Goal: Task Accomplishment & Management: Manage account settings

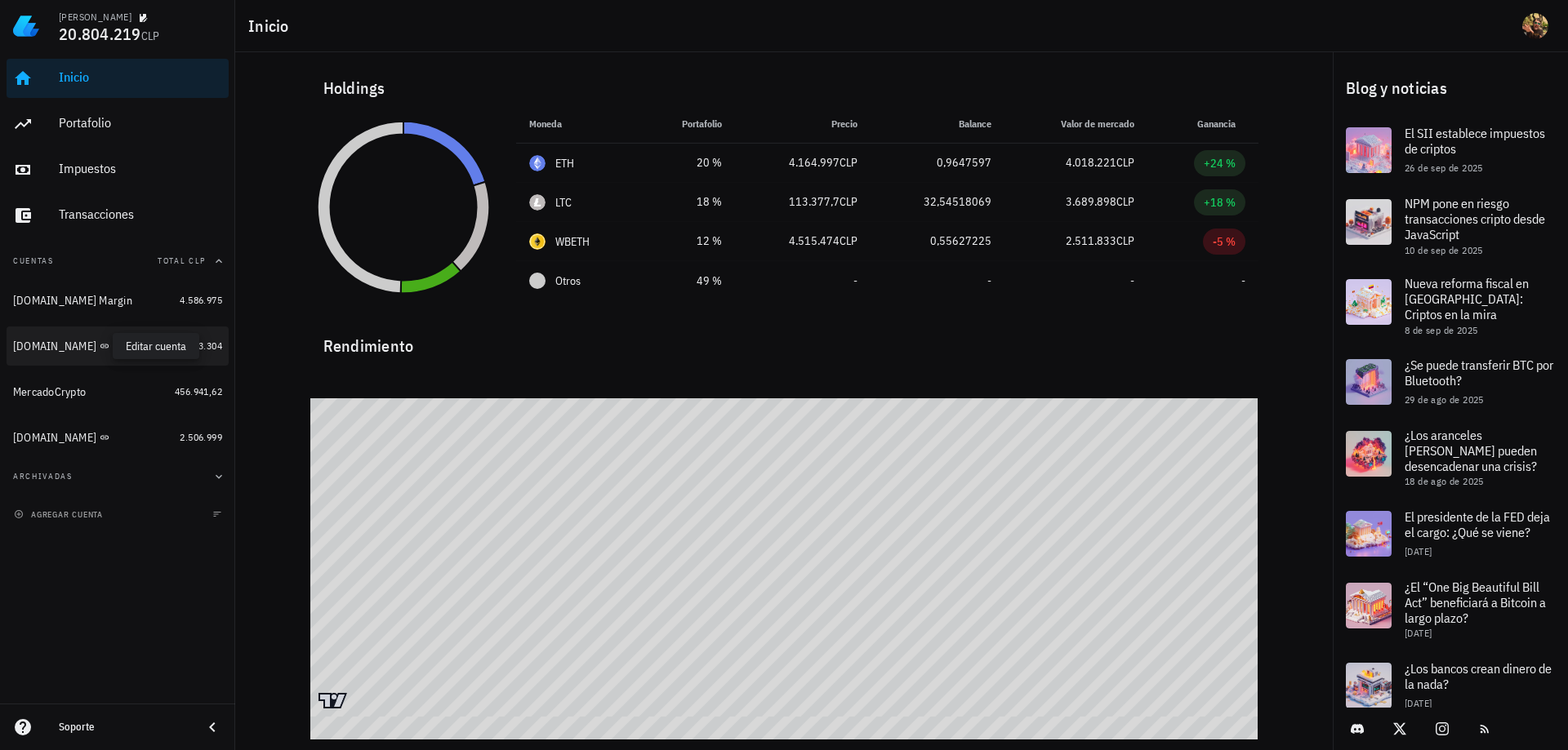
click at [118, 346] on icon "button" at bounding box center [121, 346] width 7 height 7
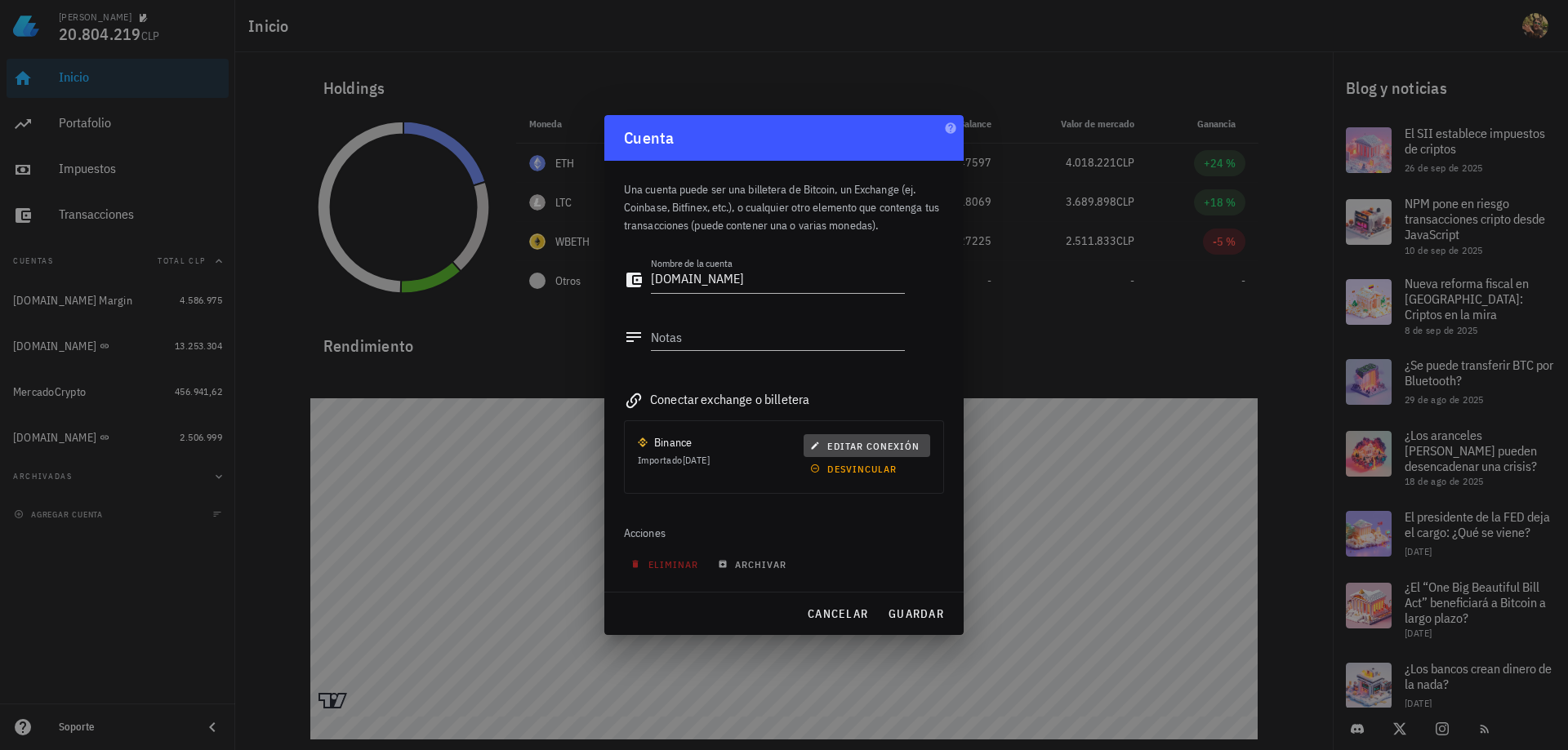
click at [897, 440] on span "editar conexión" at bounding box center [866, 446] width 106 height 12
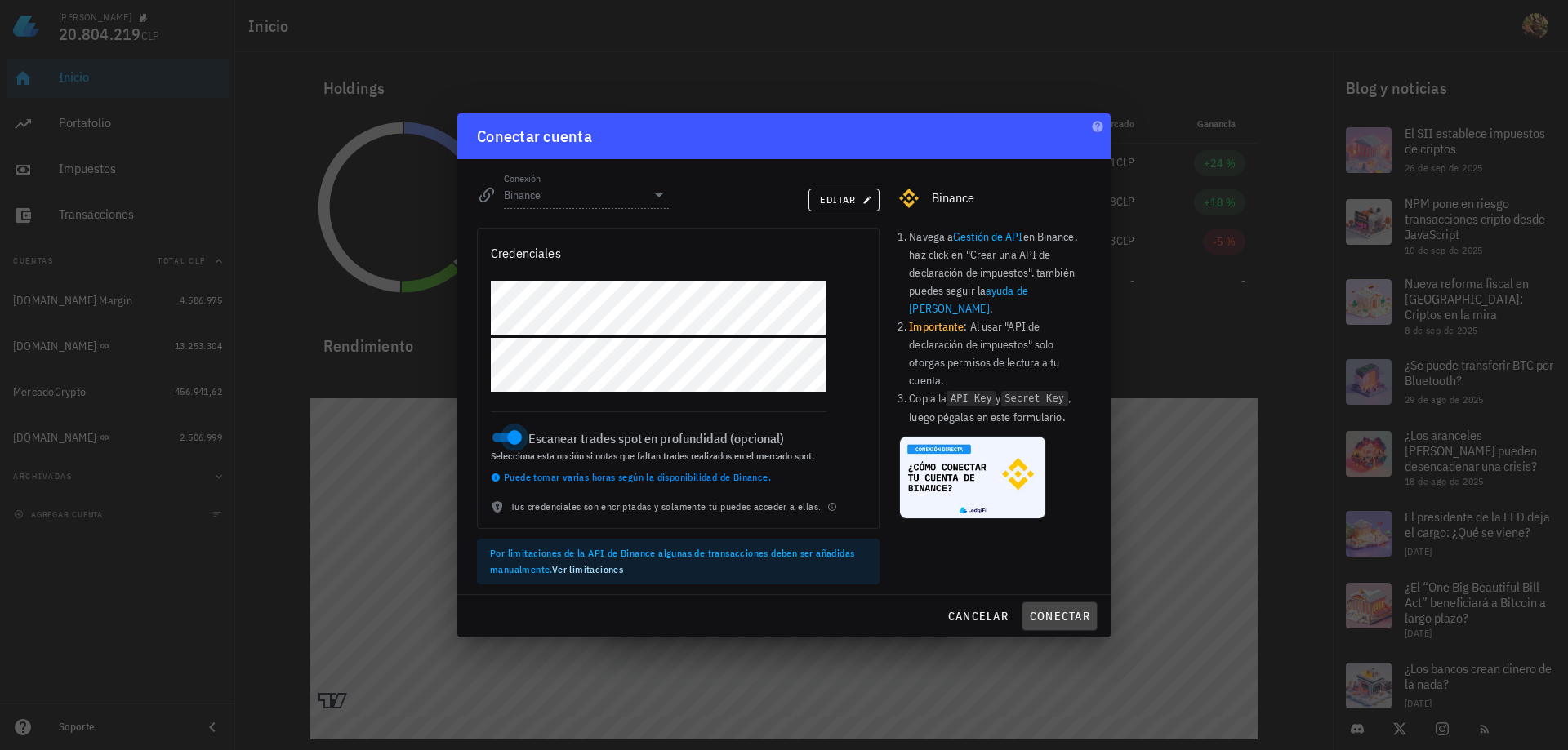
click at [1057, 612] on span "conectar" at bounding box center [1059, 616] width 62 height 14
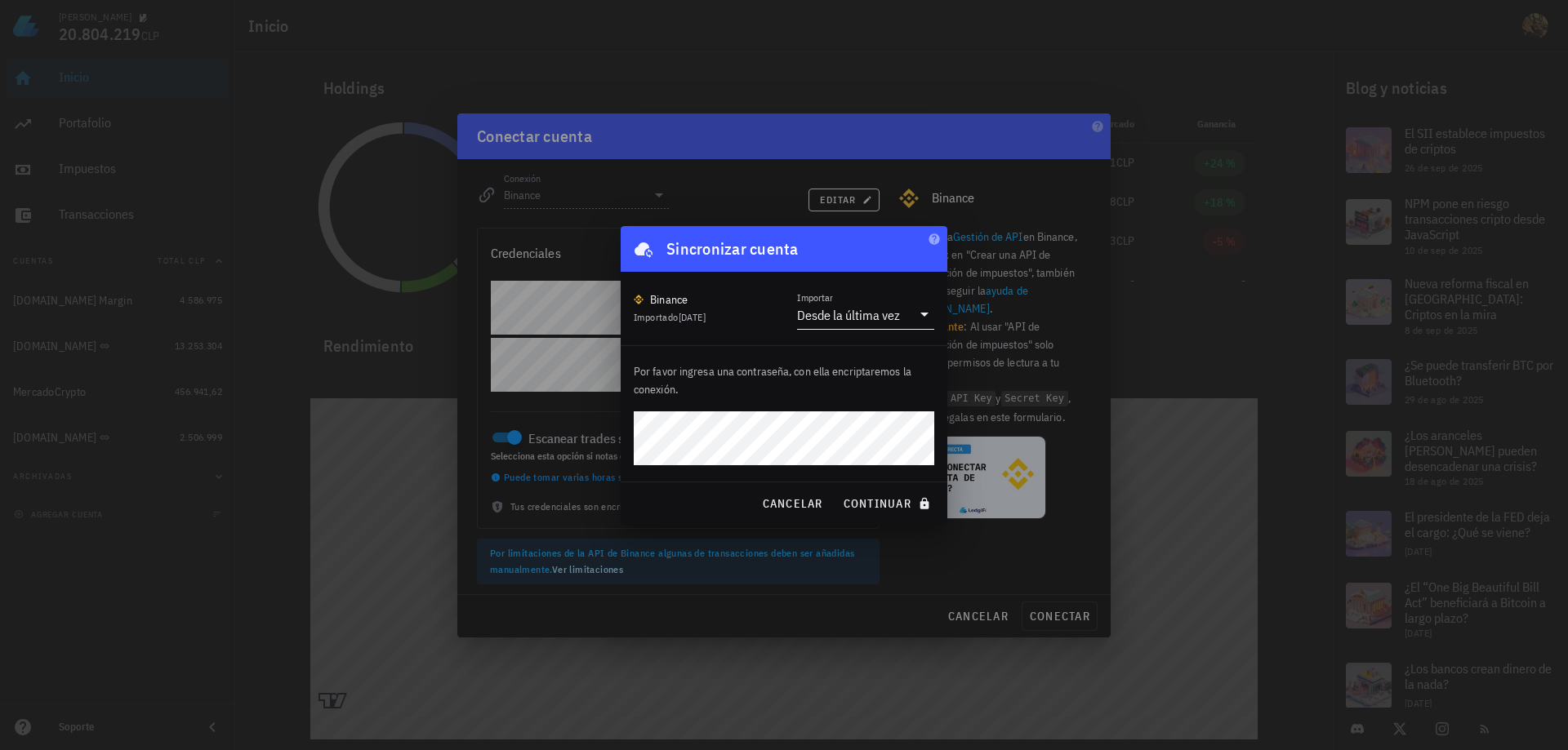
click at [847, 313] on div "Desde la última vez" at bounding box center [848, 315] width 103 height 16
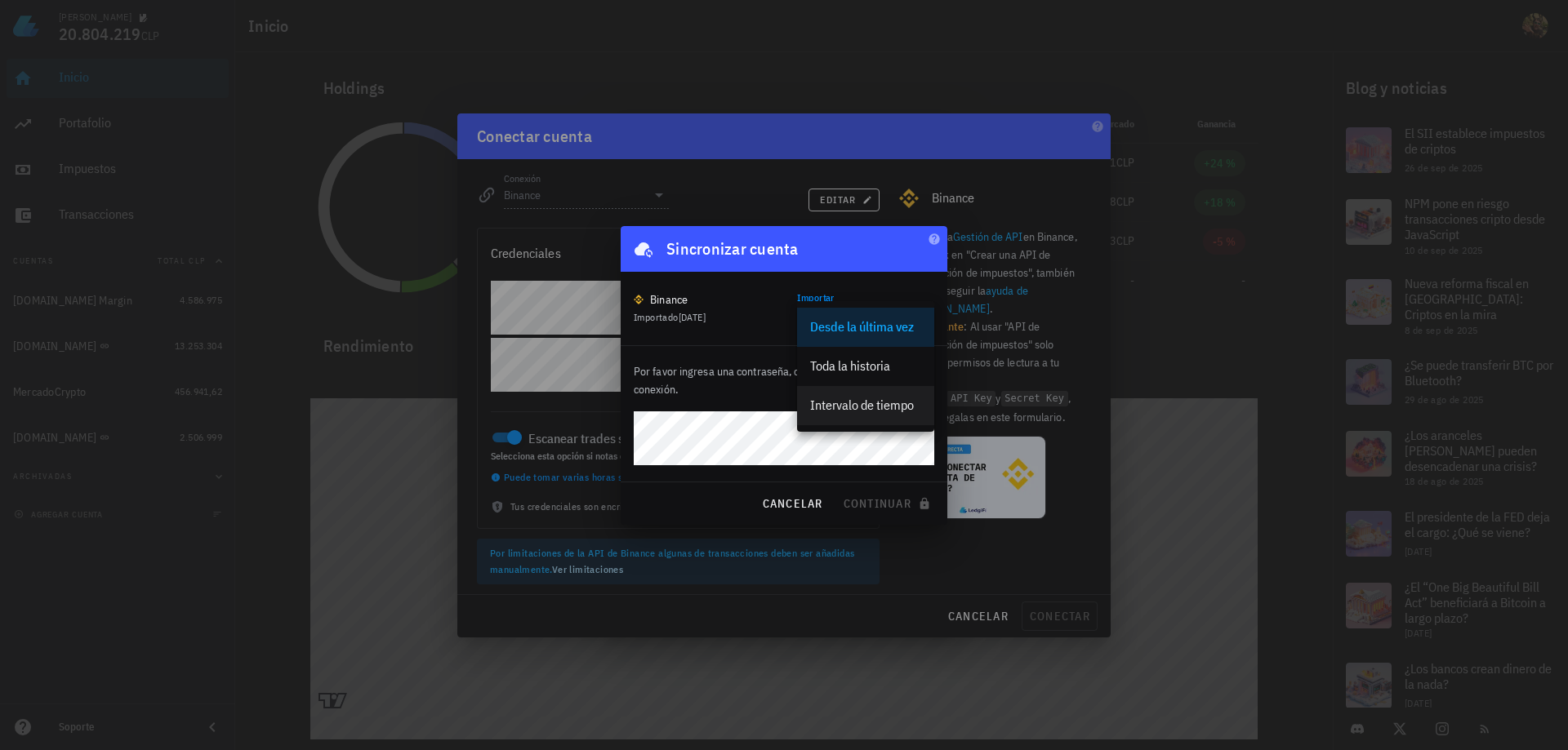
click at [857, 403] on div "Intervalo de tiempo" at bounding box center [865, 404] width 111 height 15
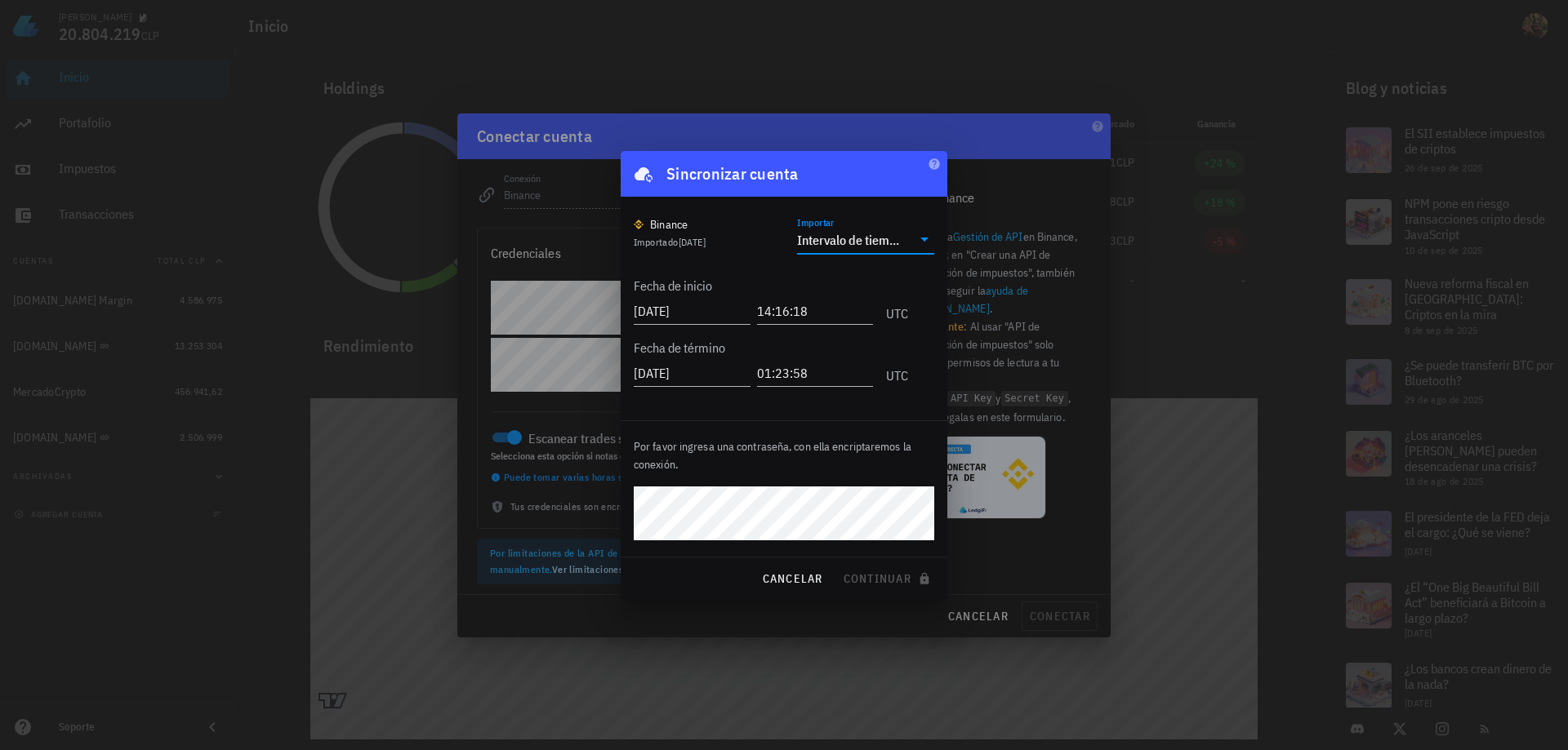
click at [717, 334] on div "Fecha de término [DATE] 01:23:58 UTC" at bounding box center [771, 361] width 274 height 62
click at [711, 312] on input "[DATE]" at bounding box center [692, 311] width 117 height 26
type input "[DATE]"
click at [709, 372] on input "[DATE]" at bounding box center [692, 372] width 117 height 26
click at [943, 554] on div "Por favor ingresa una contraseña, con ella encriptaremos la conexión." at bounding box center [784, 489] width 327 height 136
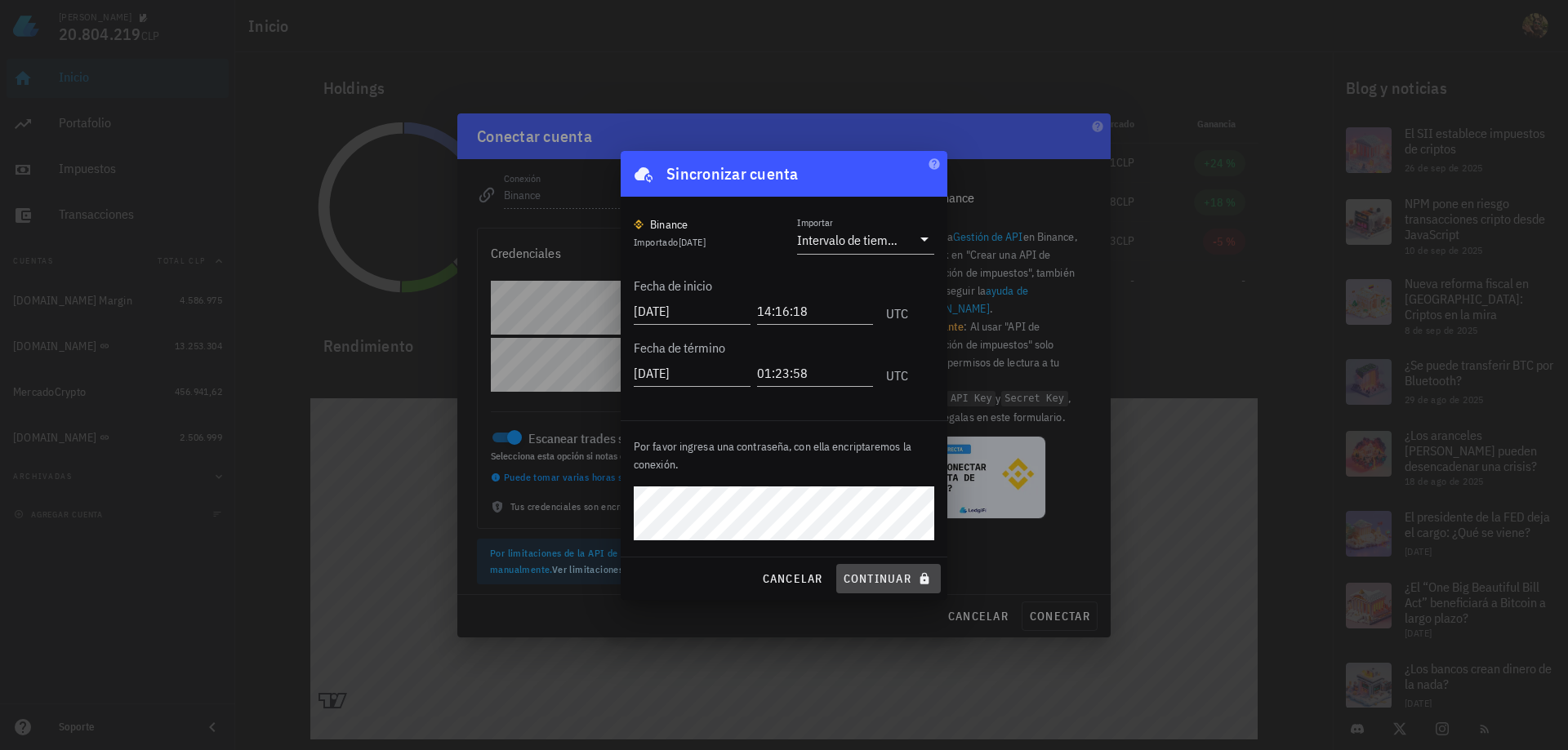
click at [890, 572] on span "continuar" at bounding box center [888, 579] width 91 height 14
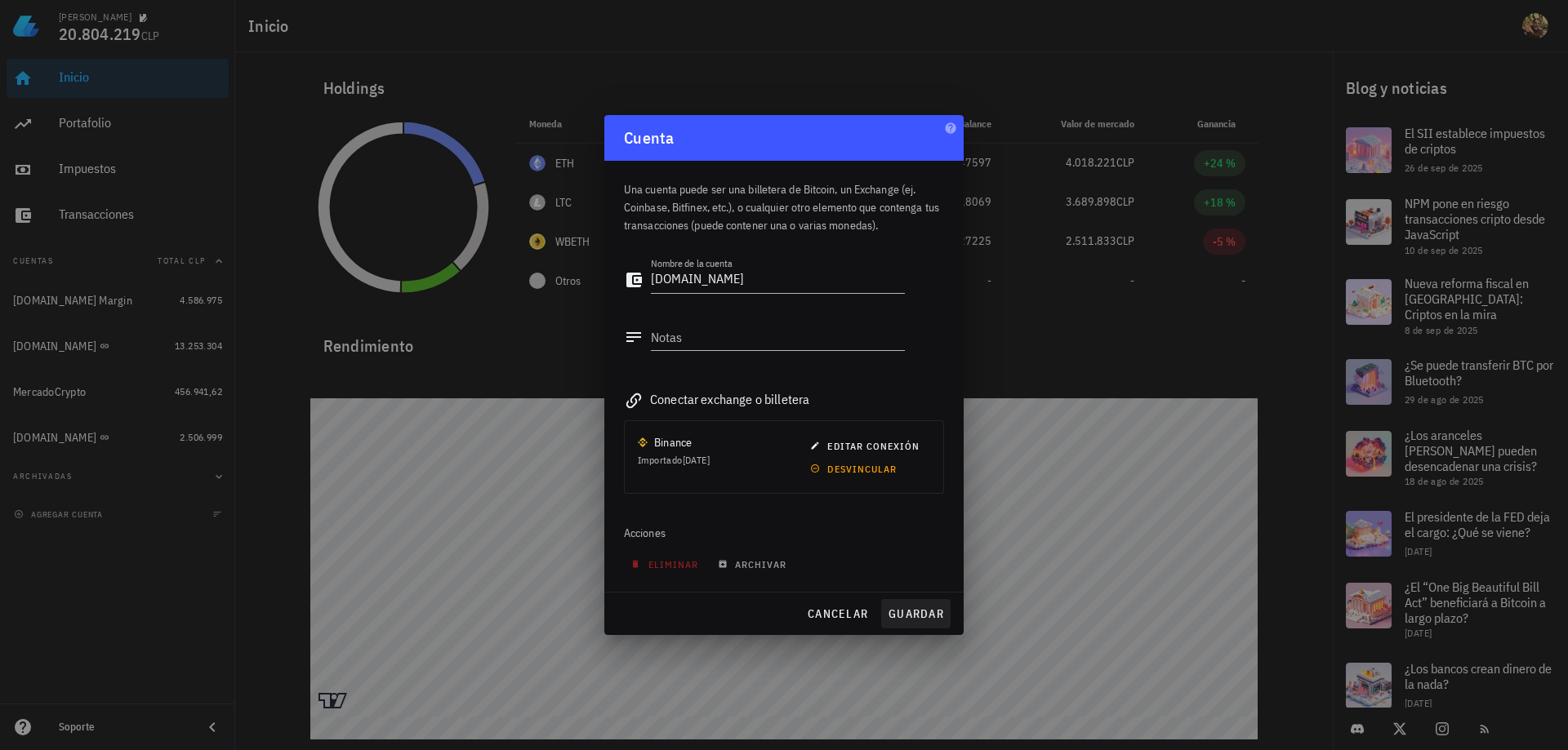
click at [903, 614] on span "guardar" at bounding box center [915, 613] width 56 height 14
